Goal: Information Seeking & Learning: Learn about a topic

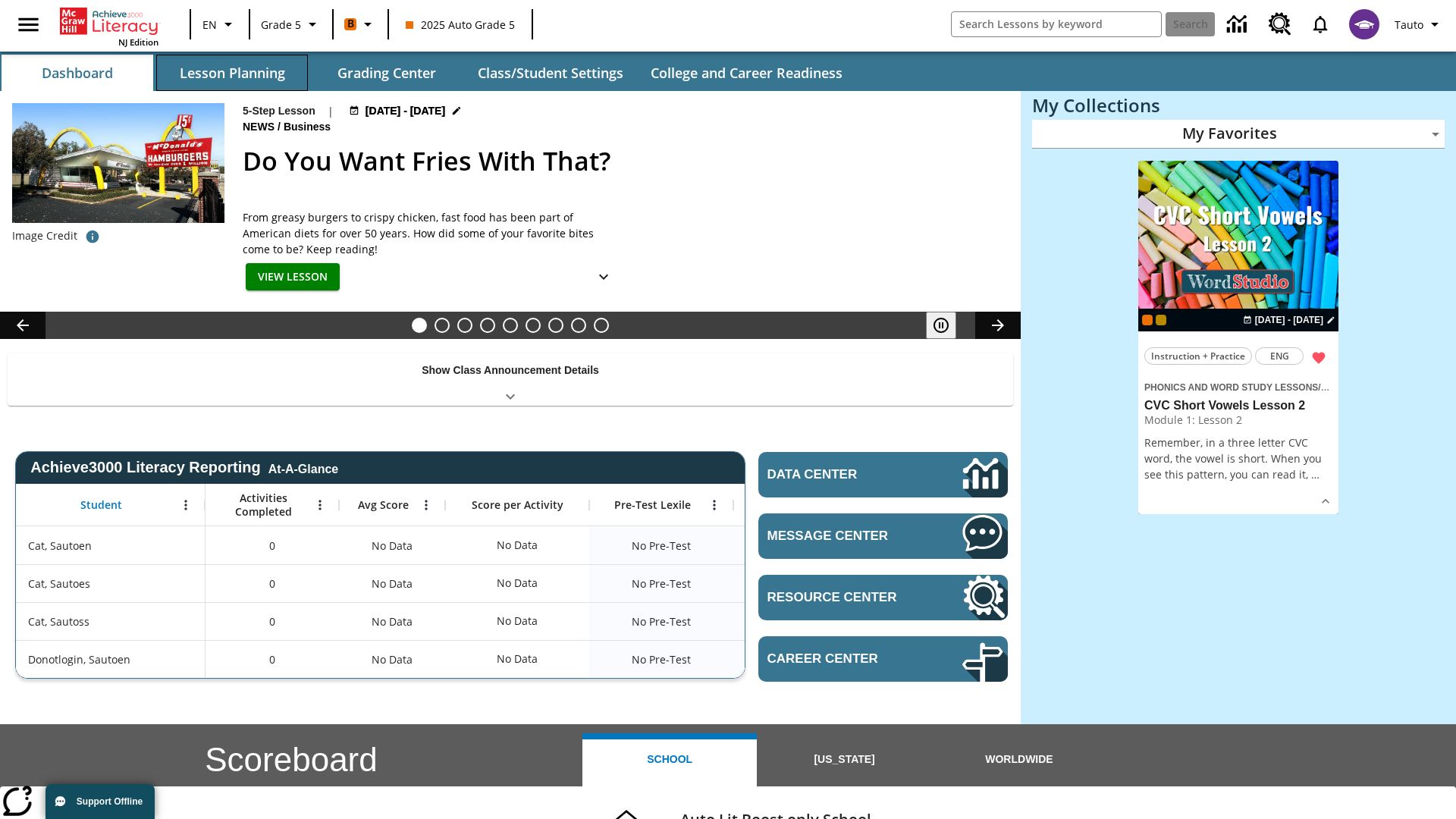
click at [232, 72] on button "Lesson Planning" at bounding box center [231, 72] width 152 height 37
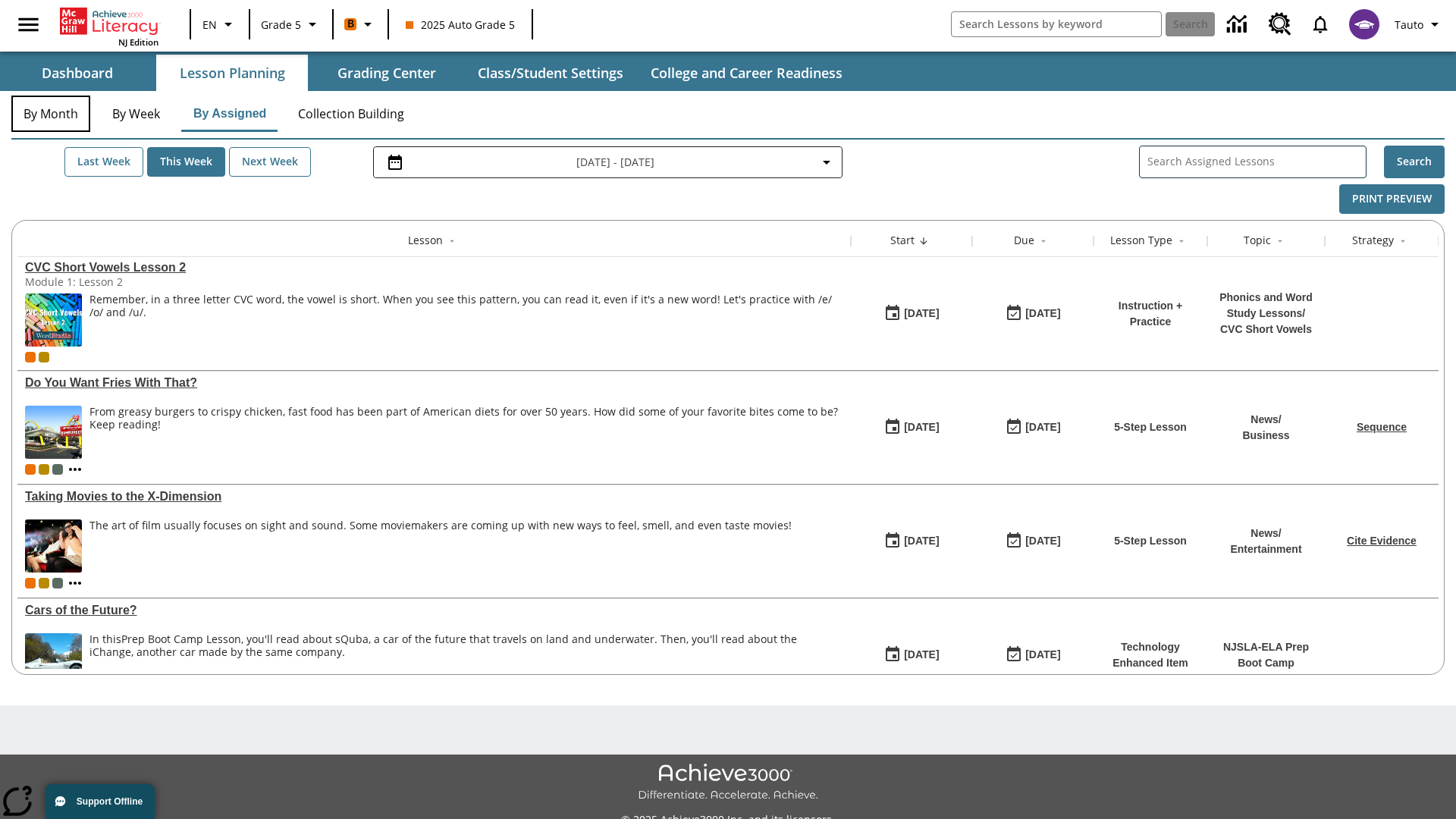
click at [51, 114] on button "By Month" at bounding box center [50, 113] width 78 height 37
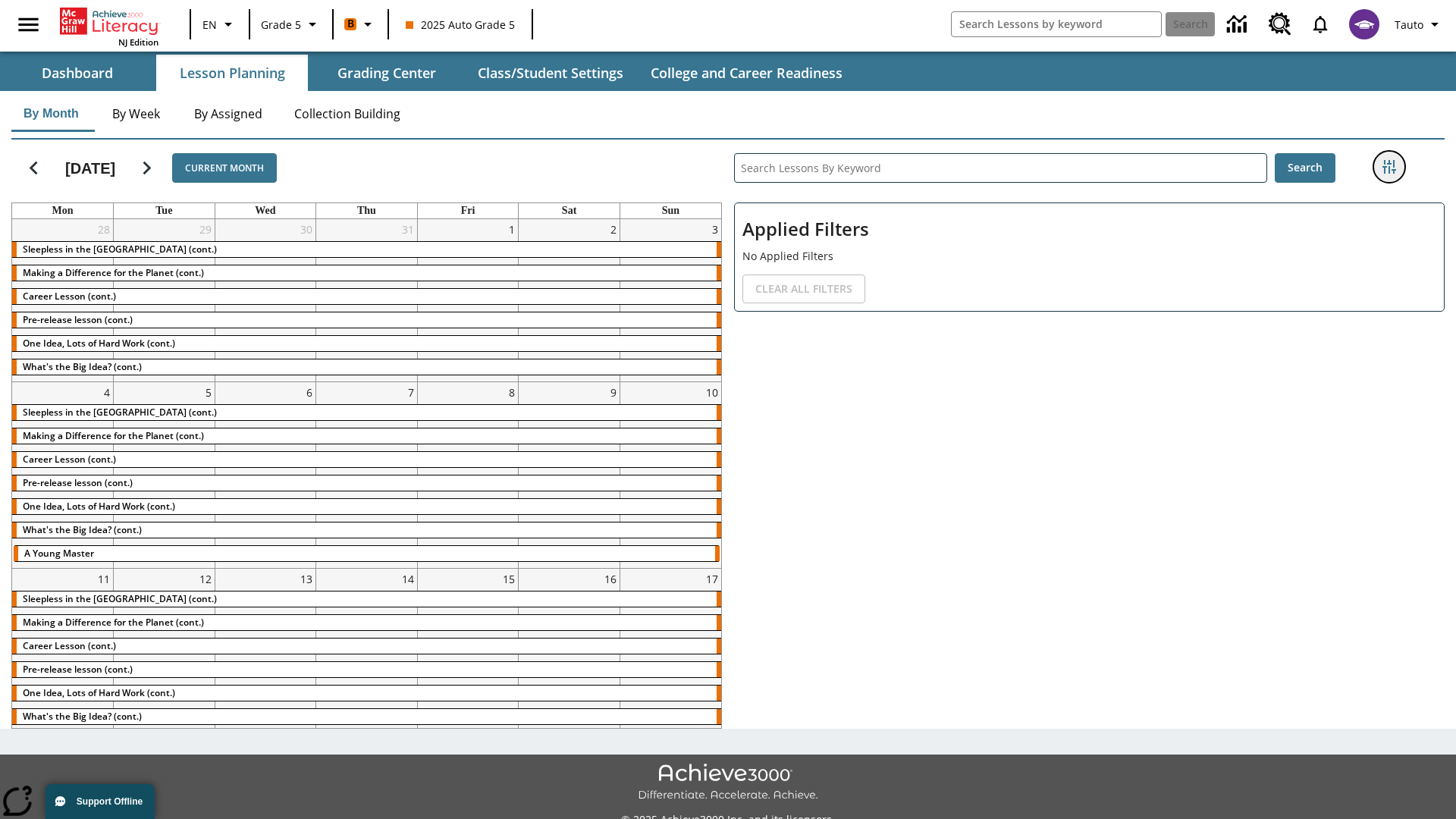
click at [1388, 167] on icon "Filters Side menu" at bounding box center [1389, 167] width 14 height 14
